Goal: Find specific page/section: Find specific page/section

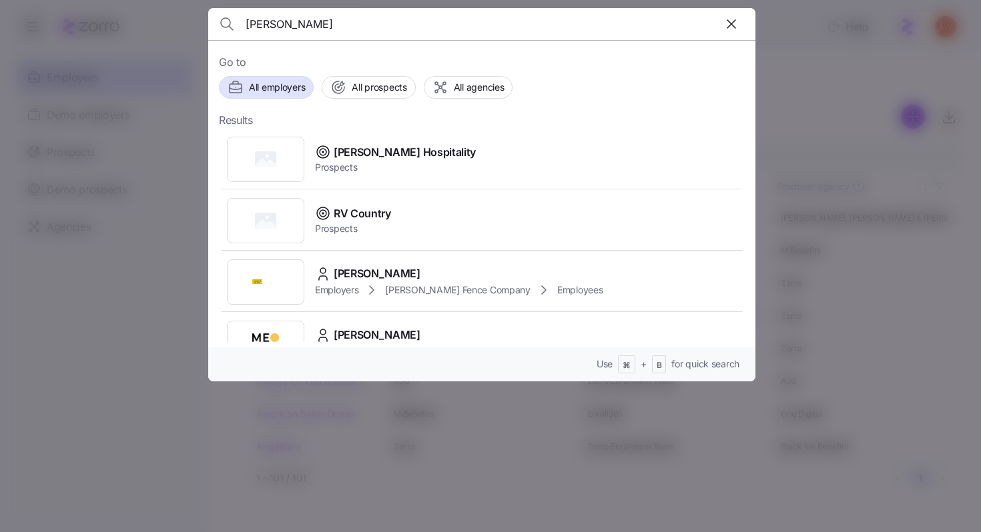
type input "M"
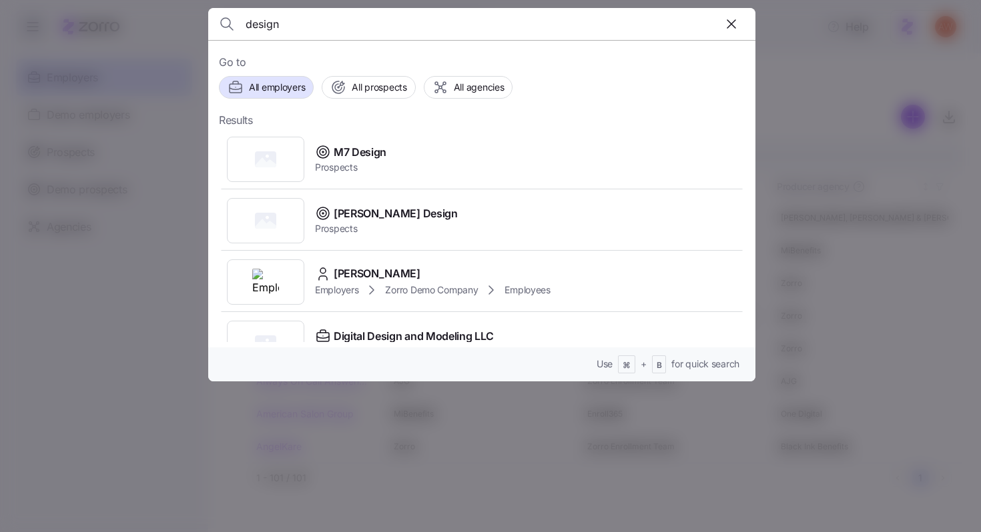
type input "design"
click at [296, 13] on input "design" at bounding box center [417, 24] width 342 height 32
click at [180, 249] on div at bounding box center [490, 266] width 981 height 532
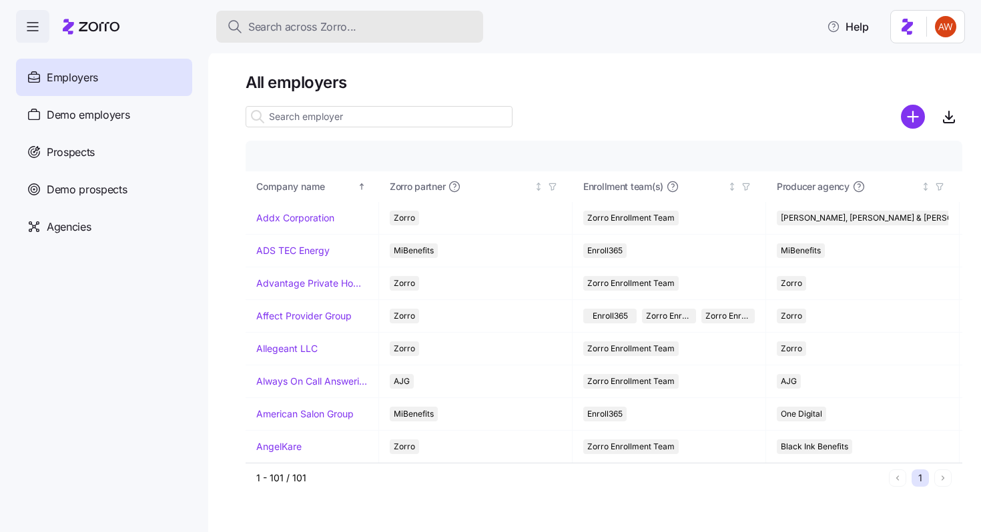
click at [278, 23] on span "Search across Zorro..." at bounding box center [302, 27] width 108 height 17
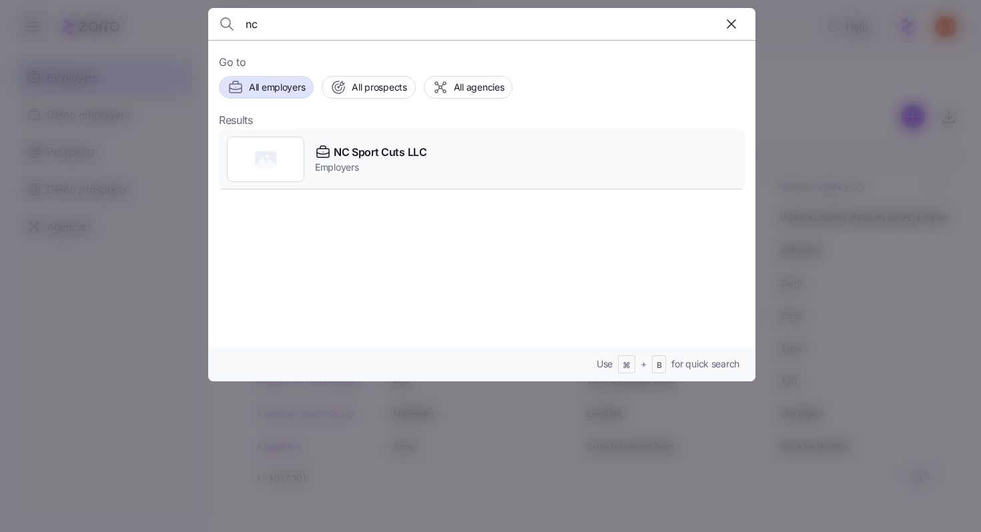
type input "nc"
click at [358, 149] on span "NC Sport Cuts LLC" at bounding box center [380, 152] width 93 height 17
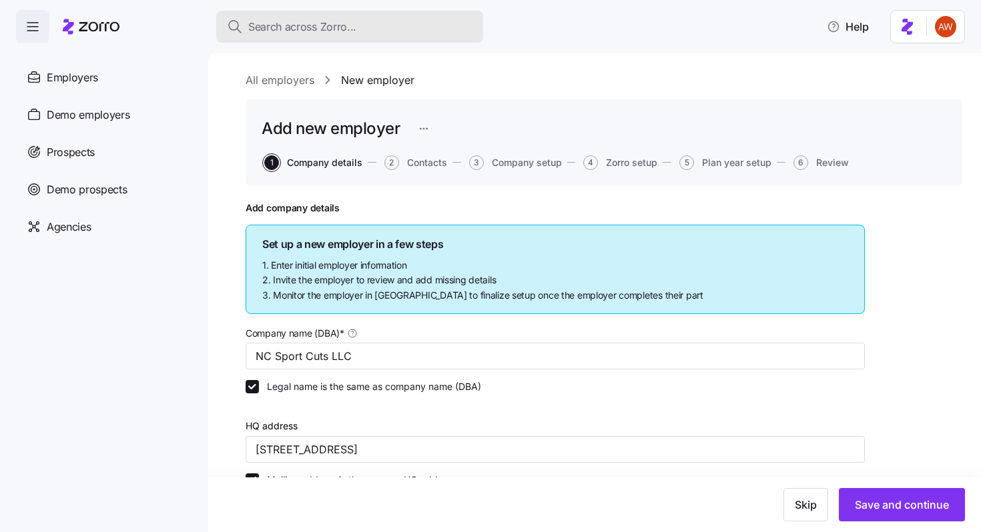
click at [361, 20] on div "Search across Zorro..." at bounding box center [350, 27] width 246 height 17
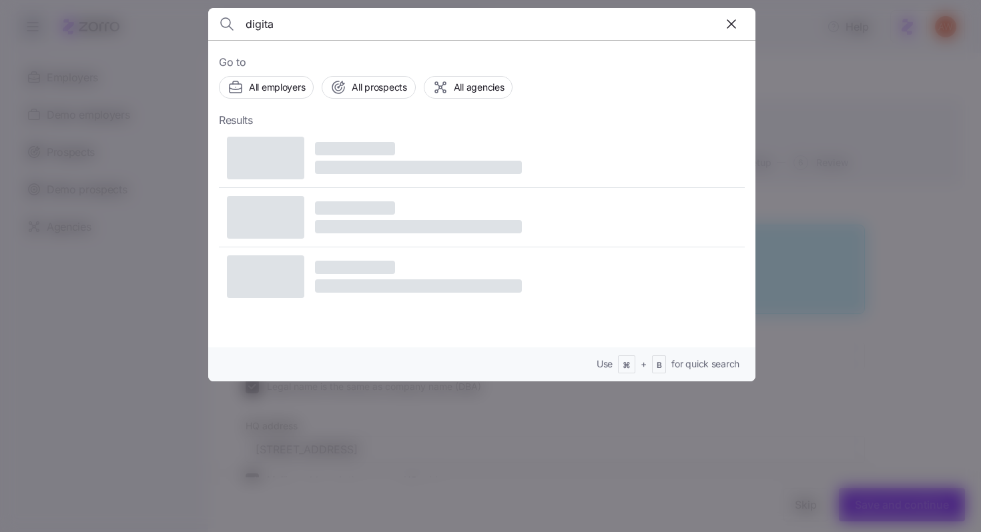
type input "digital"
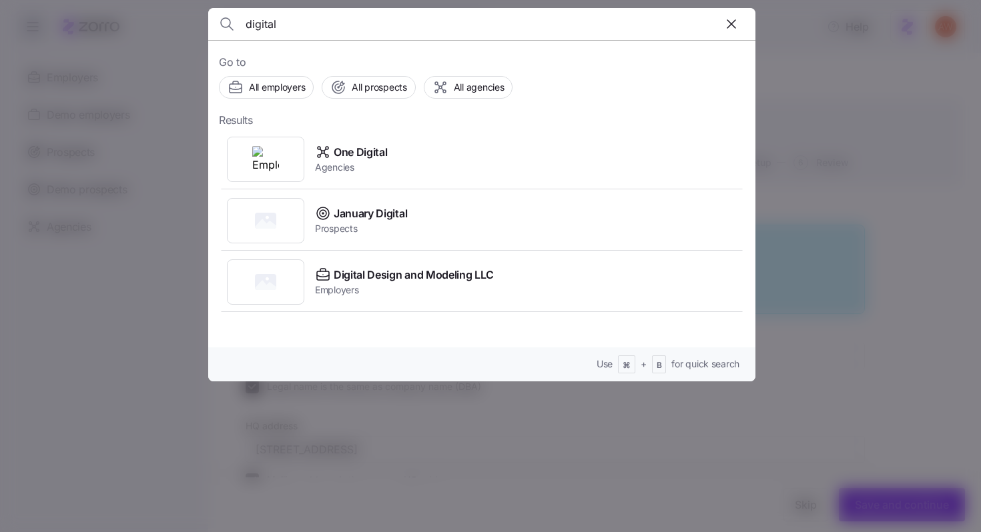
drag, startPoint x: 286, startPoint y: 28, endPoint x: 208, endPoint y: 25, distance: 78.1
click at [209, 25] on header "digital" at bounding box center [481, 24] width 547 height 32
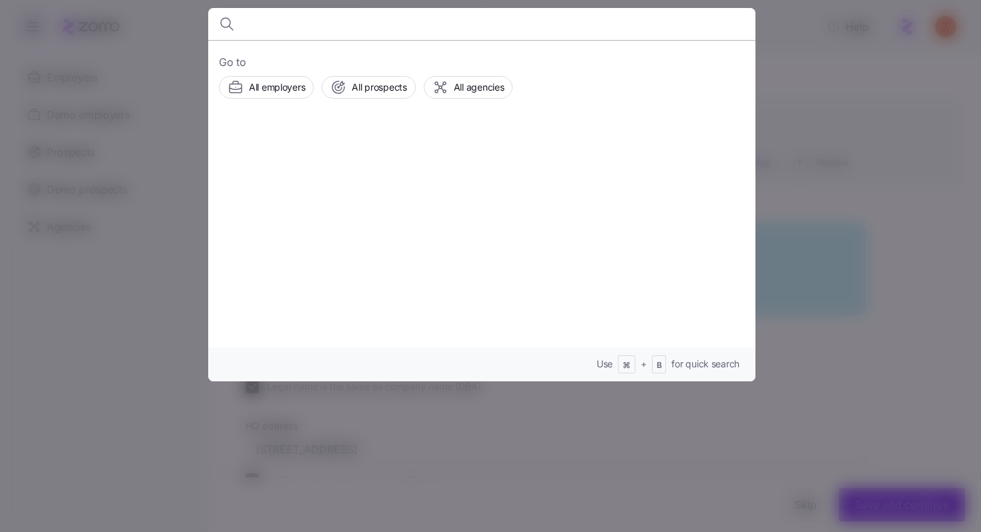
click at [153, 225] on div at bounding box center [490, 266] width 981 height 532
